Goal: Information Seeking & Learning: Compare options

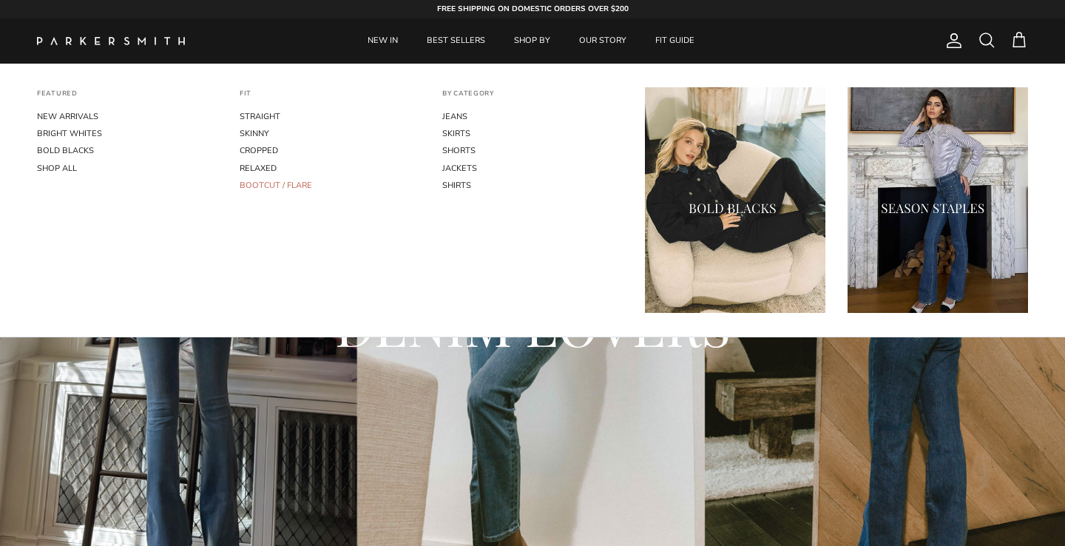
click at [268, 185] on link "BOOTCUT / FLARE" at bounding box center [330, 185] width 180 height 17
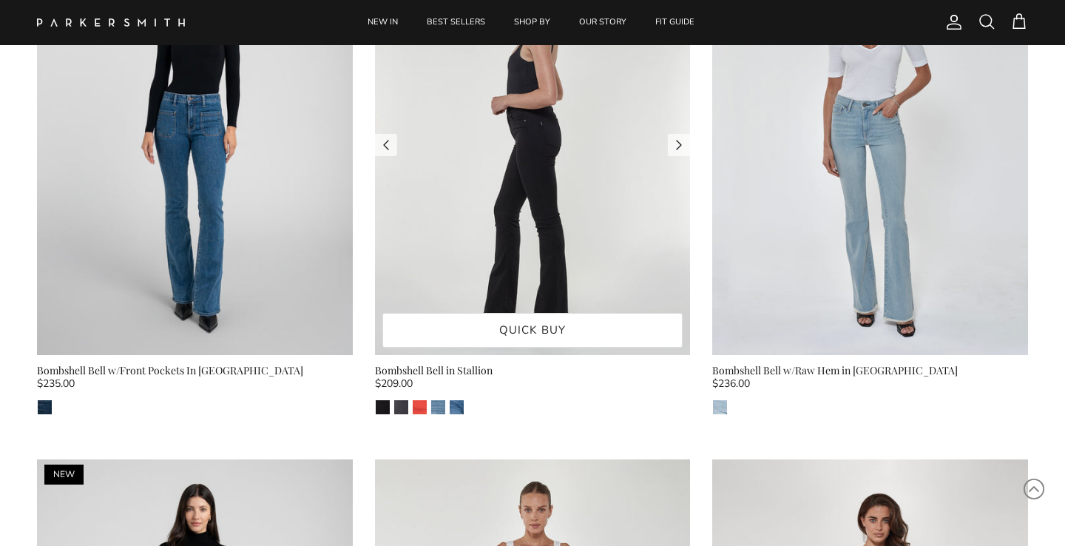
scroll to position [749, 0]
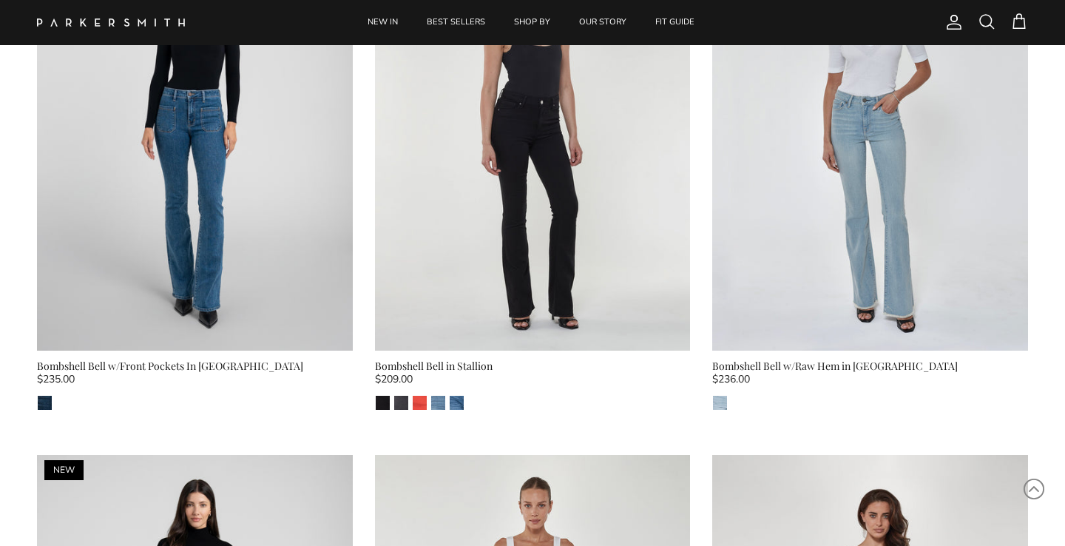
click at [459, 362] on div "Bombshell Bell in Stallion" at bounding box center [533, 366] width 316 height 16
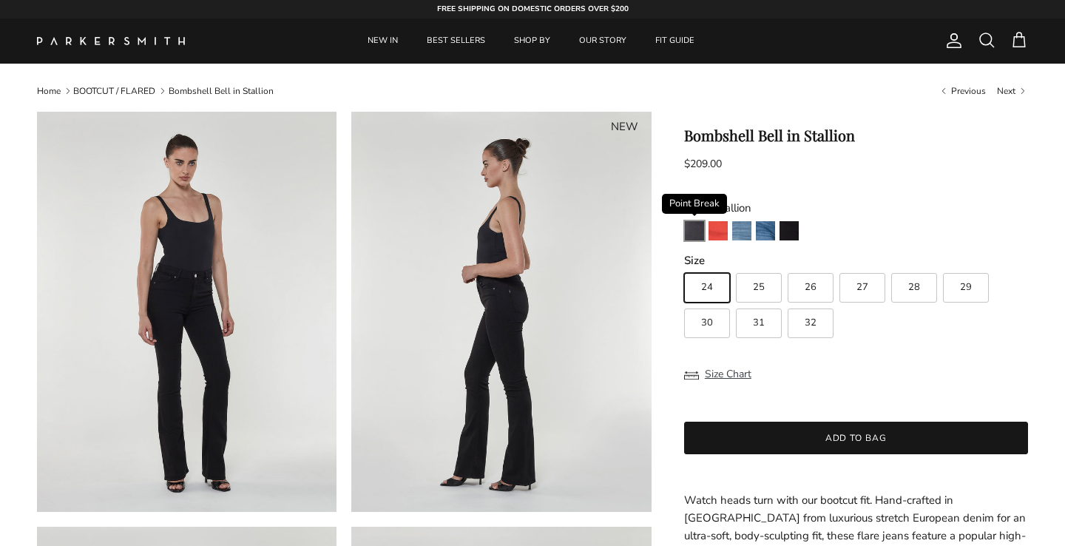
click at [691, 234] on img "Point Break" at bounding box center [694, 230] width 19 height 19
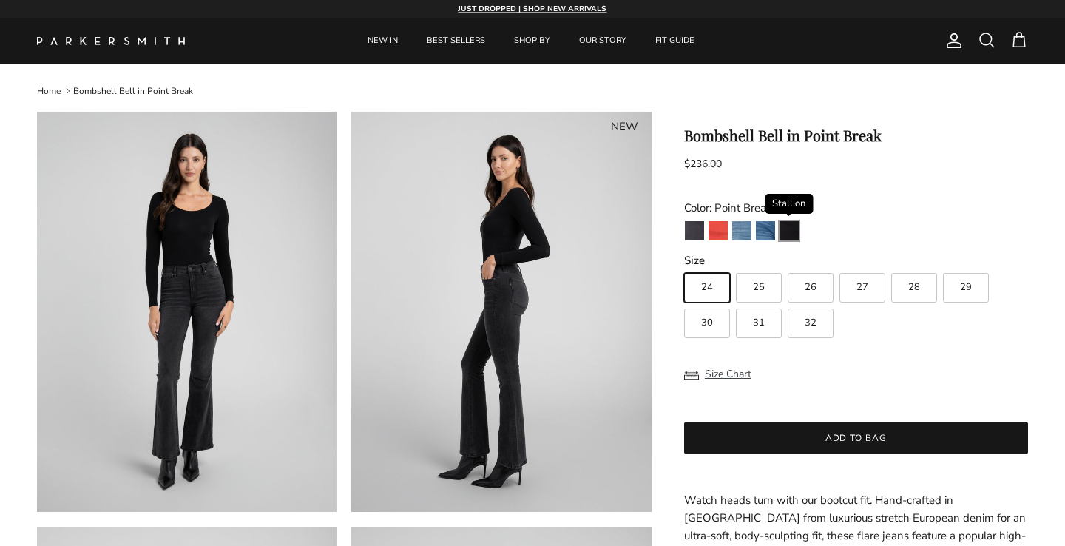
click at [787, 229] on img "Stallion" at bounding box center [789, 230] width 19 height 19
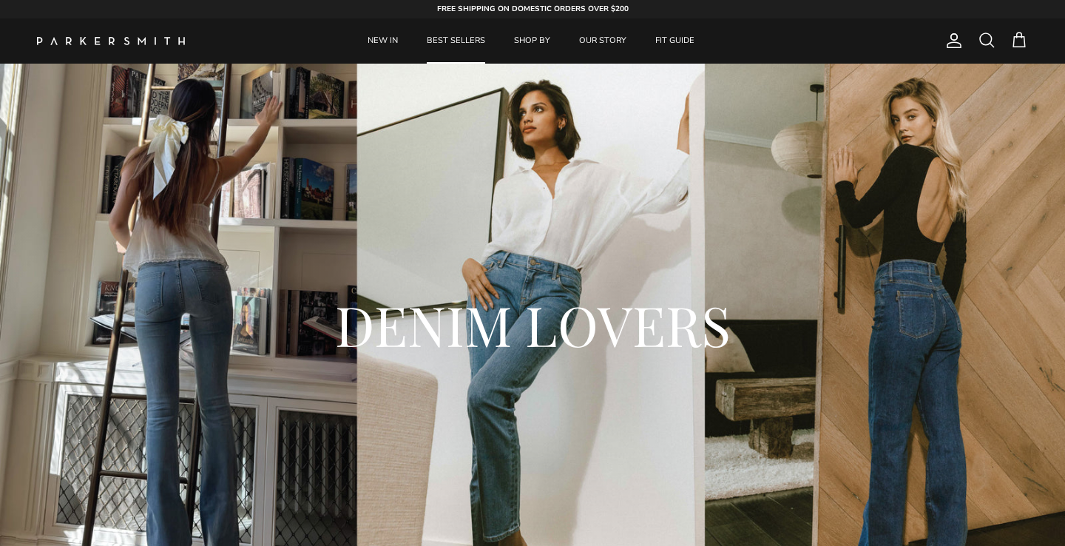
click at [442, 37] on link "BEST SELLERS" at bounding box center [455, 40] width 85 height 45
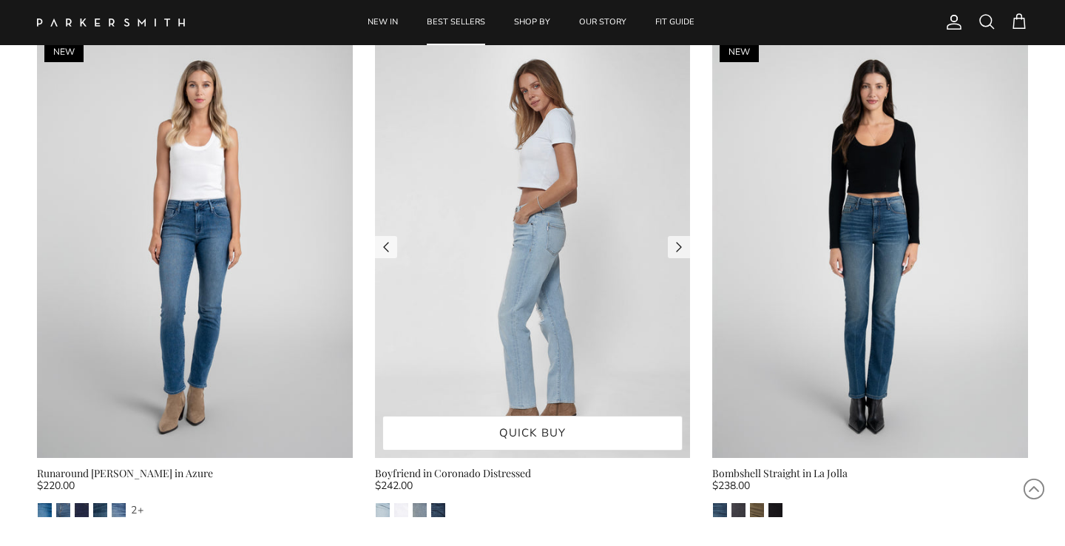
scroll to position [3256, 0]
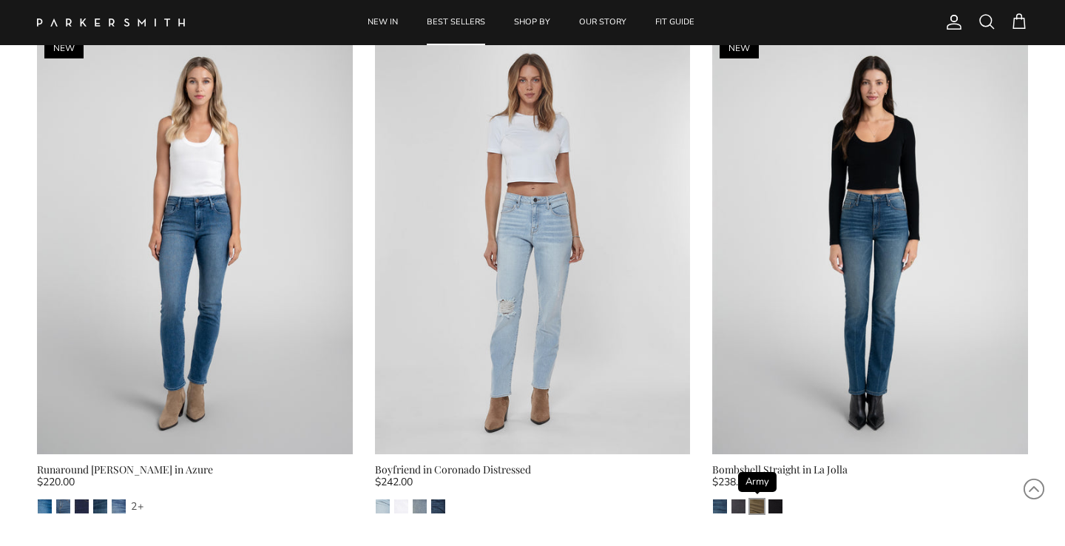
click at [759, 499] on img "Army" at bounding box center [757, 506] width 14 height 14
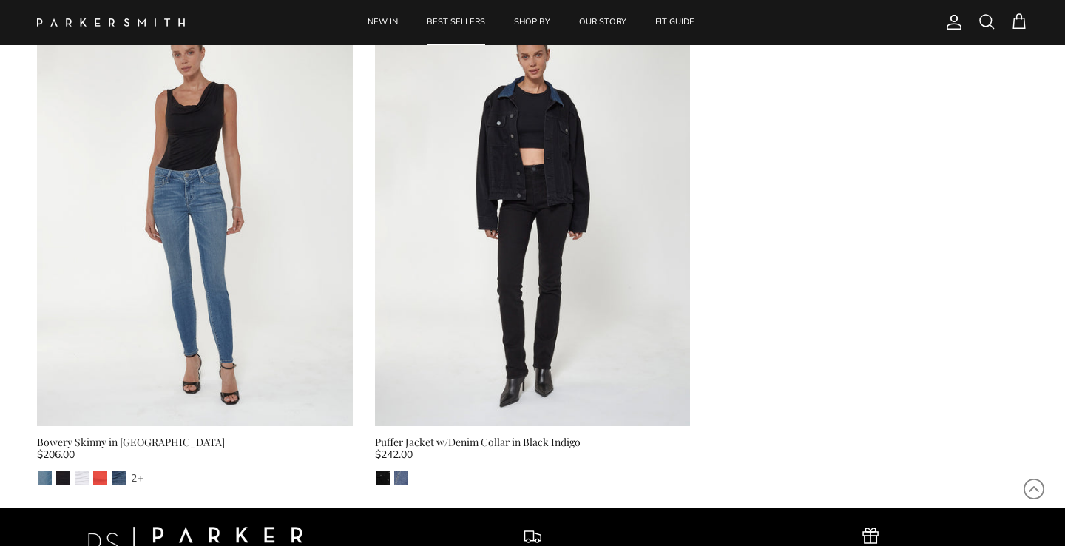
scroll to position [3802, 0]
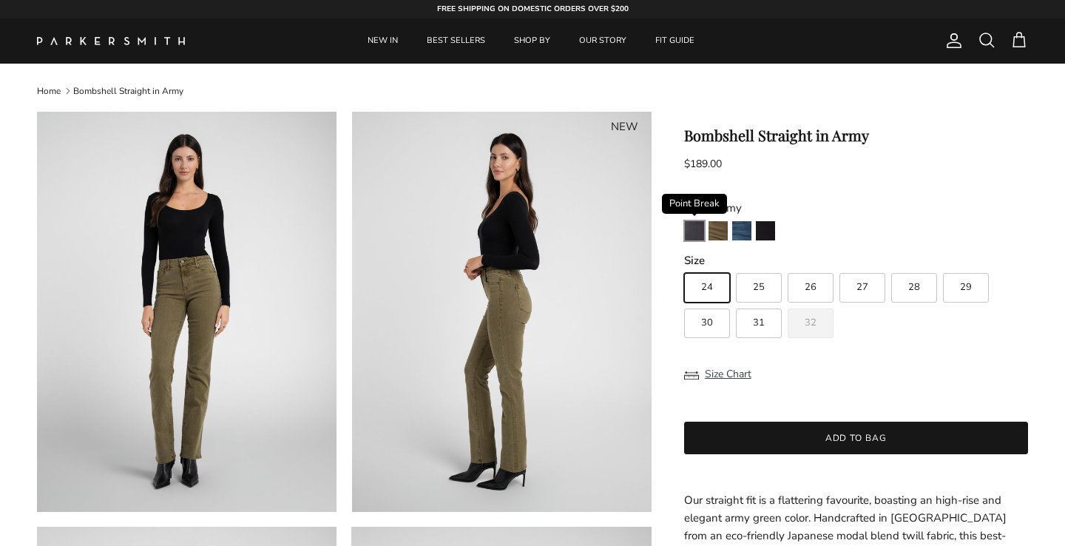
click at [693, 229] on img "Point Break" at bounding box center [694, 230] width 19 height 19
